Goal: Download file/media

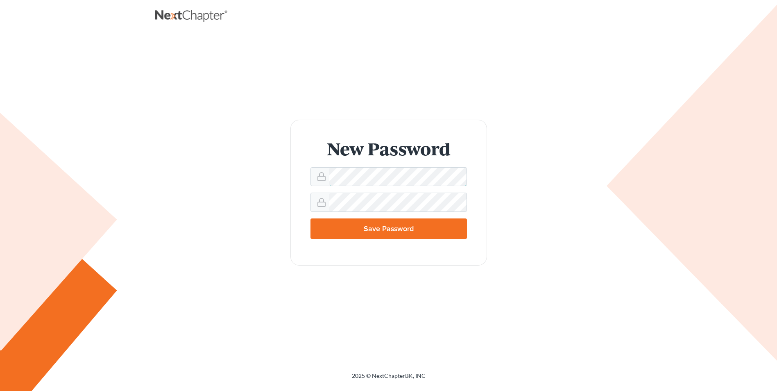
click at [310, 218] on input "Save Password" at bounding box center [388, 228] width 156 height 20
type input "Thinking..."
click at [310, 218] on input "Save Password" at bounding box center [388, 228] width 156 height 20
type input "Thinking..."
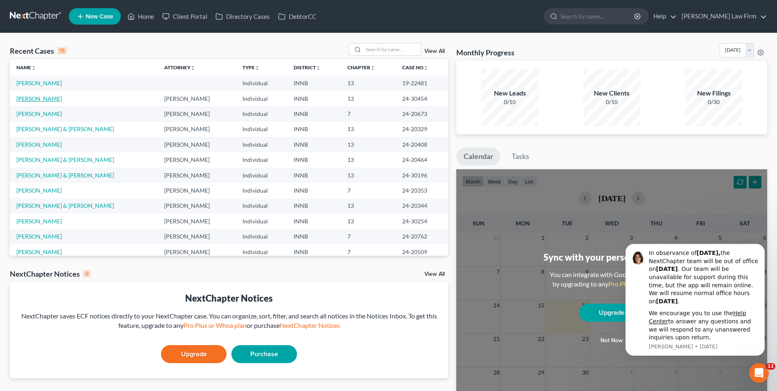
click at [25, 98] on link "[PERSON_NAME]" at bounding box center [38, 98] width 45 height 7
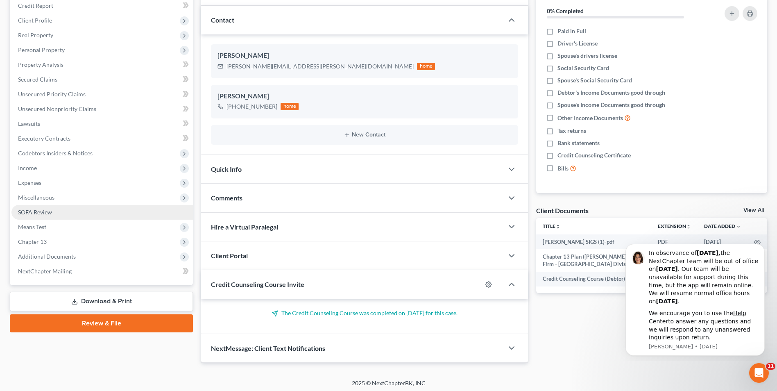
scroll to position [104, 0]
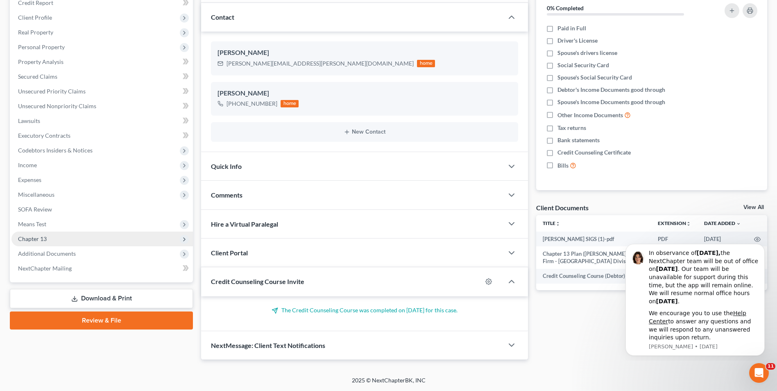
click at [35, 239] on span "Chapter 13" at bounding box center [32, 238] width 29 height 7
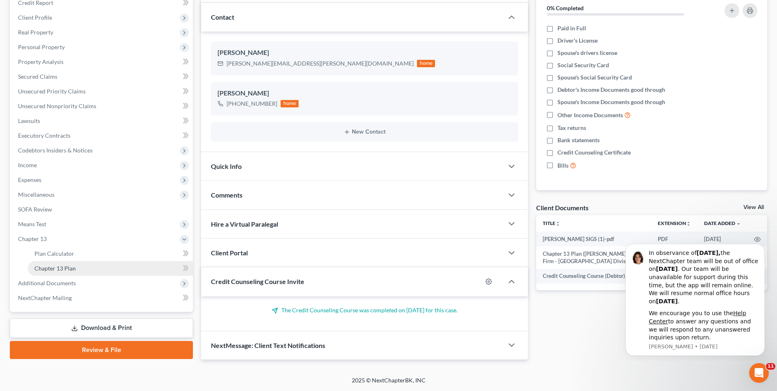
click at [42, 267] on span "Chapter 13 Plan" at bounding box center [54, 268] width 41 height 7
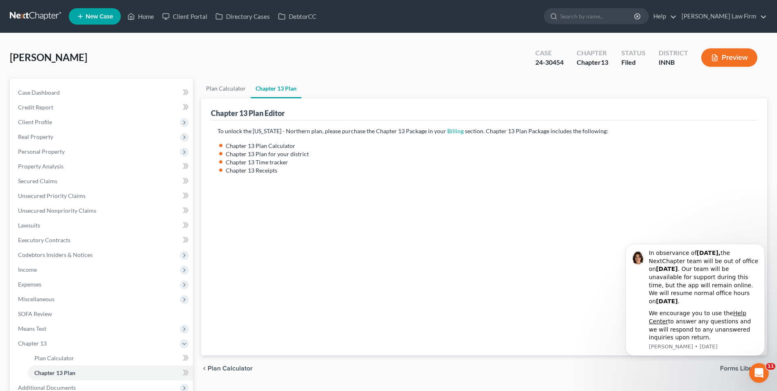
click at [742, 52] on button "Preview" at bounding box center [729, 57] width 56 height 18
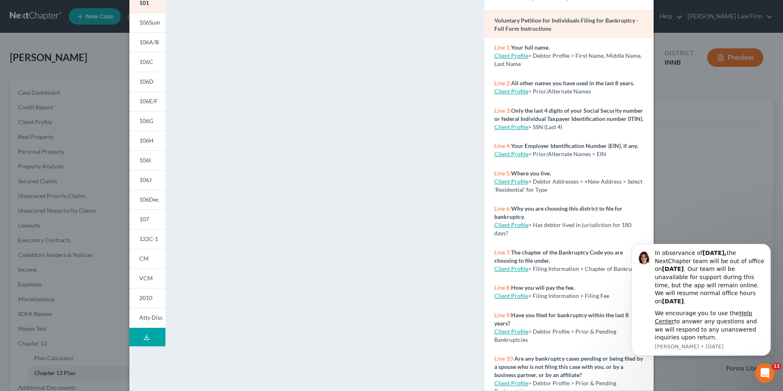
scroll to position [71, 0]
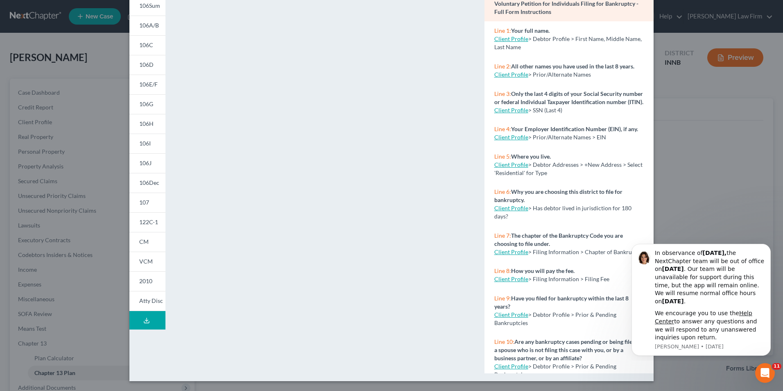
click at [144, 322] on icon at bounding box center [146, 322] width 5 height 2
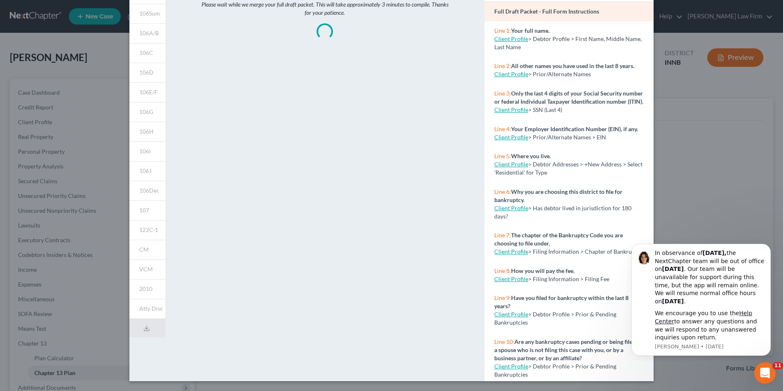
click at [763, 366] on icon "Open Intercom Messenger" at bounding box center [764, 372] width 14 height 14
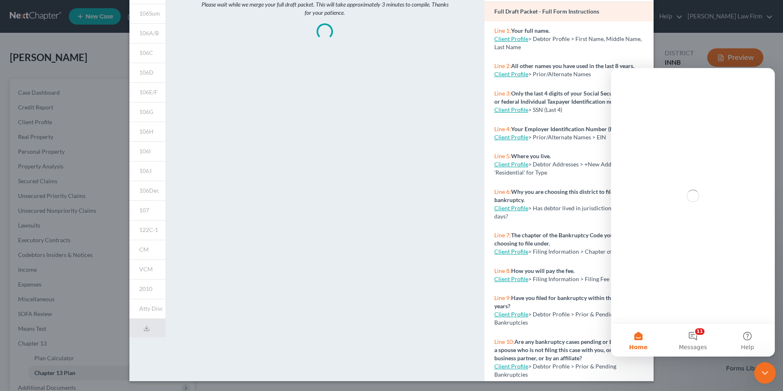
scroll to position [0, 0]
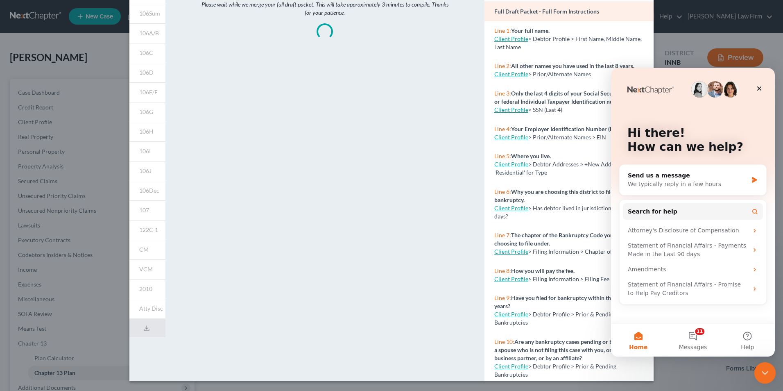
click at [763, 367] on icon "Close Intercom Messenger" at bounding box center [764, 372] width 10 height 10
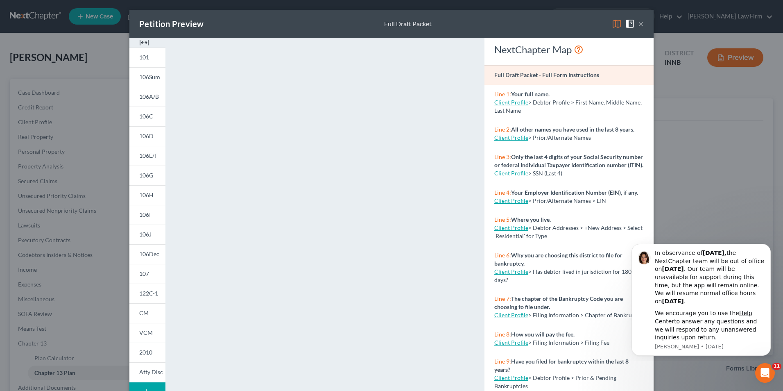
click at [639, 24] on button "×" at bounding box center [641, 24] width 6 height 10
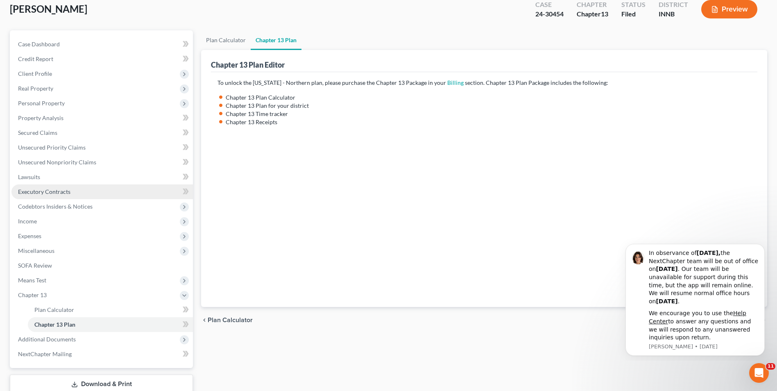
scroll to position [104, 0]
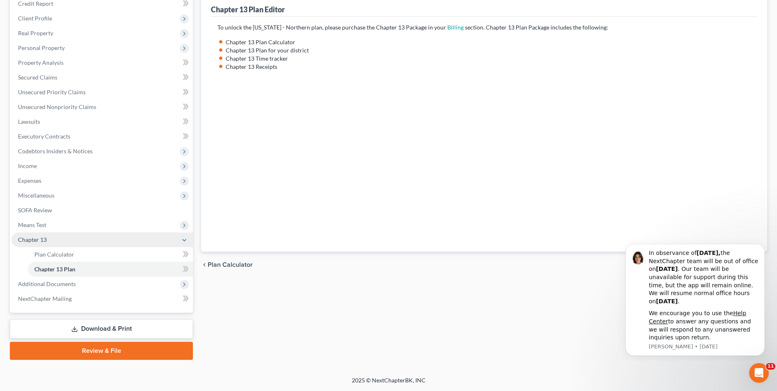
click at [29, 234] on span "Chapter 13" at bounding box center [101, 239] width 181 height 15
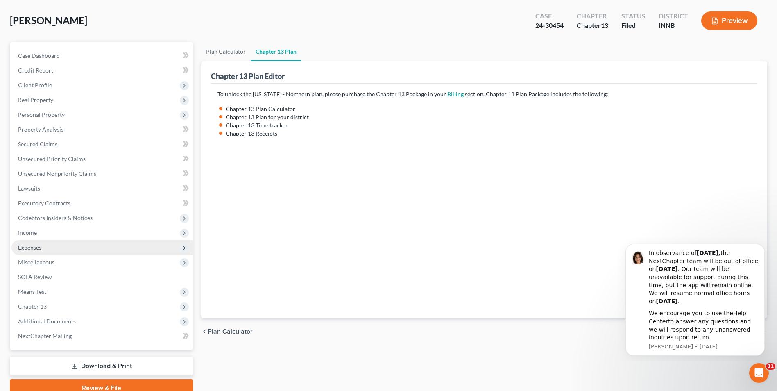
scroll to position [74, 0]
